Goal: Information Seeking & Learning: Check status

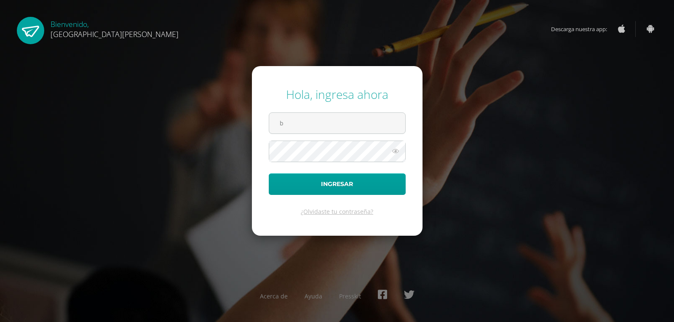
type input "brigitt.13@hotmail.com"
click at [269, 173] on button "Ingresar" at bounding box center [337, 183] width 137 height 21
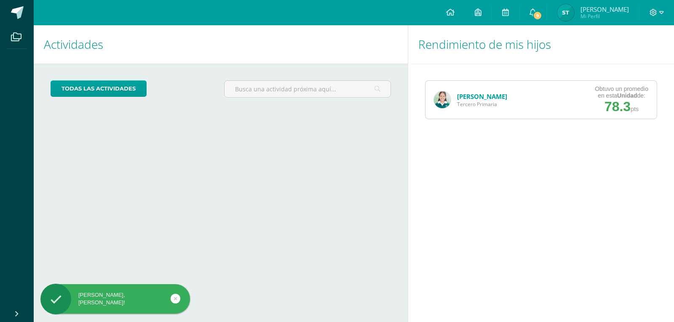
click at [482, 98] on link "[PERSON_NAME]" at bounding box center [482, 96] width 50 height 8
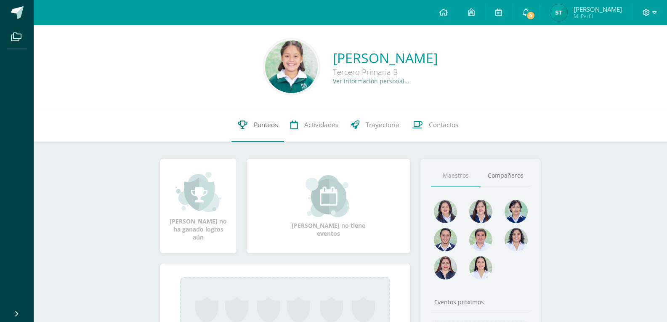
click at [271, 125] on span "Punteos" at bounding box center [266, 124] width 24 height 9
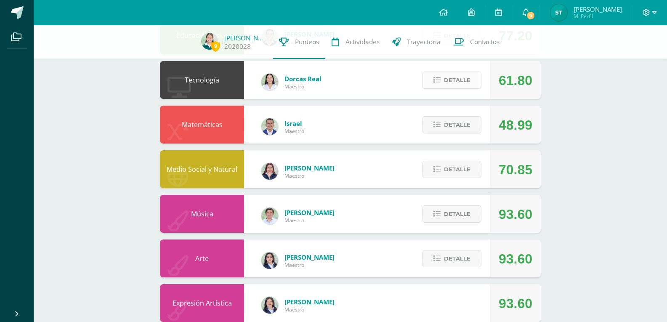
scroll to position [356, 0]
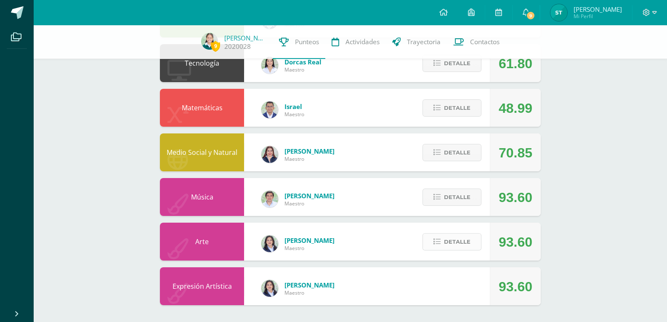
click at [462, 244] on span "Detalle" at bounding box center [457, 242] width 27 height 16
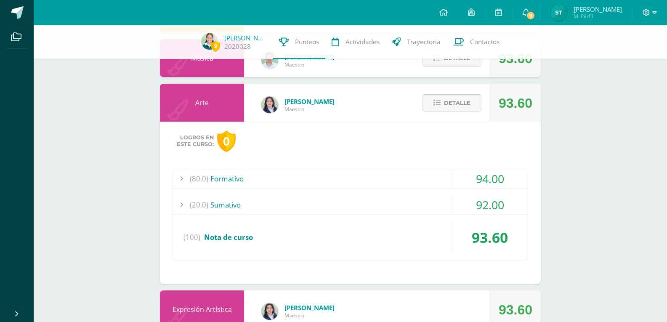
scroll to position [518, 0]
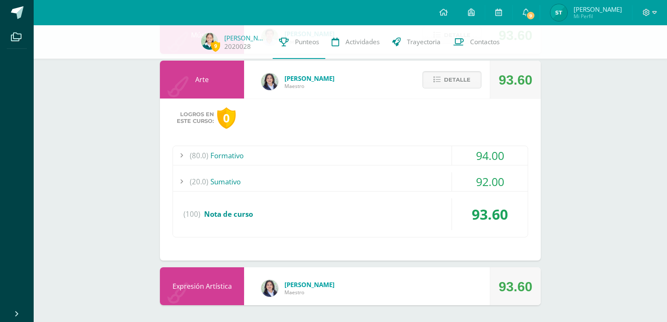
click at [222, 177] on div "(20.0) Sumativo" at bounding box center [350, 181] width 355 height 19
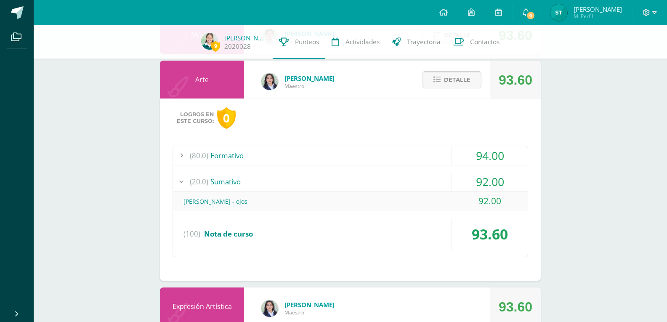
click at [446, 82] on span "Detalle" at bounding box center [457, 80] width 27 height 16
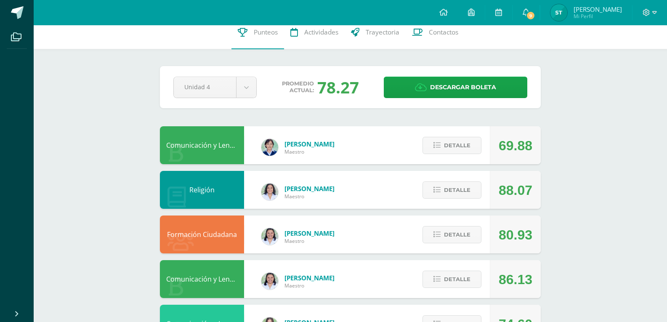
scroll to position [0, 0]
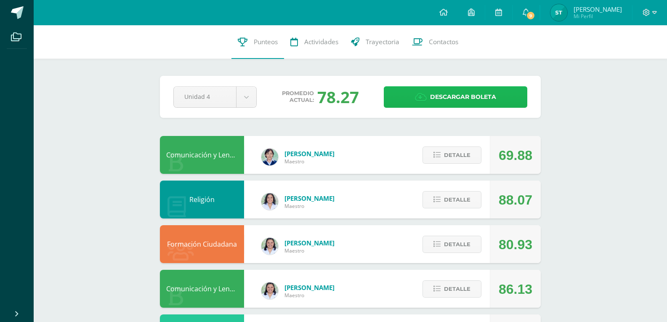
click at [407, 94] on link "Descargar boleta" at bounding box center [456, 96] width 144 height 21
click at [664, 5] on div at bounding box center [650, 12] width 35 height 25
click at [657, 12] on div at bounding box center [650, 12] width 35 height 25
click at [652, 14] on icon at bounding box center [654, 13] width 5 height 8
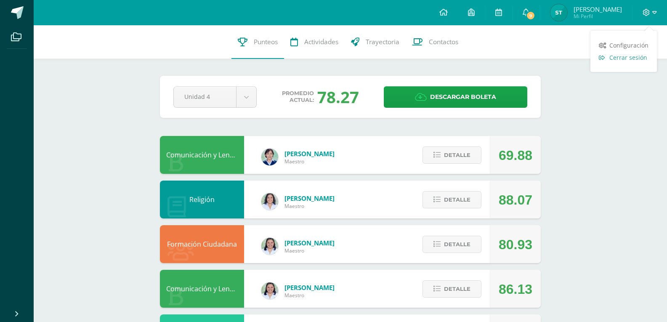
click at [631, 60] on span "Cerrar sesión" at bounding box center [629, 57] width 38 height 8
